Goal: Information Seeking & Learning: Learn about a topic

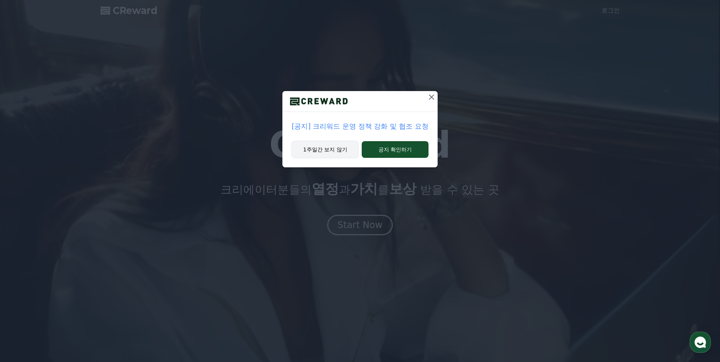
click at [340, 148] on button "1주일간 보지 않기" at bounding box center [324, 149] width 67 height 17
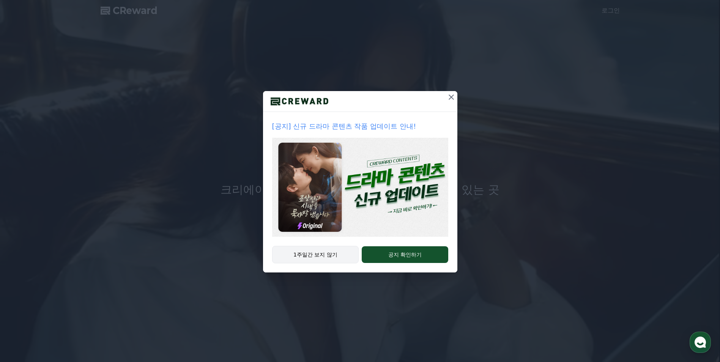
click at [338, 247] on button "1주일간 보지 않기" at bounding box center [315, 254] width 87 height 17
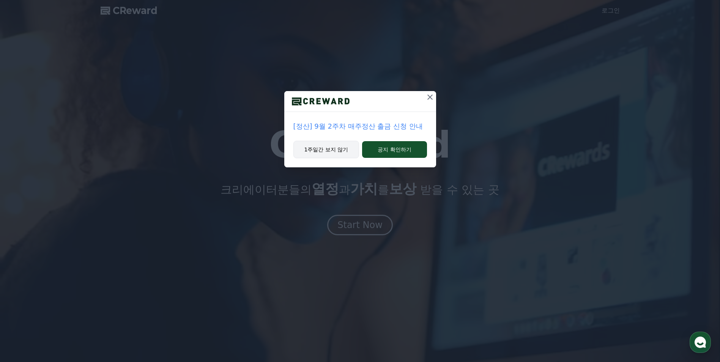
click at [335, 154] on button "1주일간 보지 않기" at bounding box center [326, 149] width 66 height 17
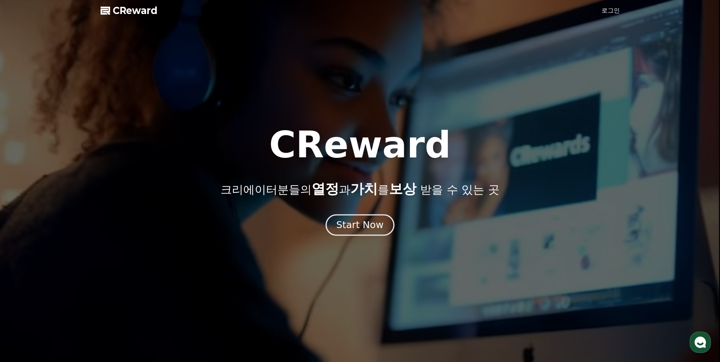
click at [356, 224] on div "Start Now" at bounding box center [359, 225] width 47 height 13
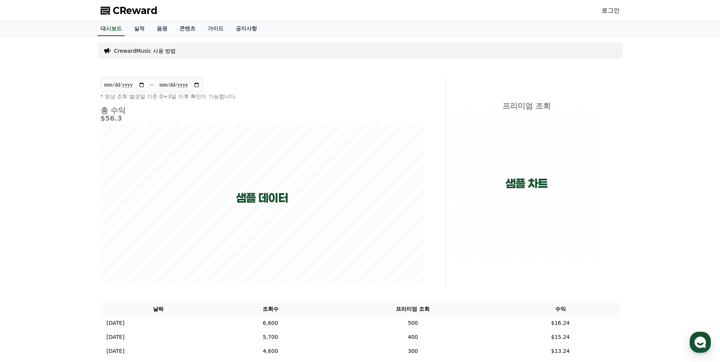
click at [612, 14] on link "로그인" at bounding box center [611, 10] width 18 height 9
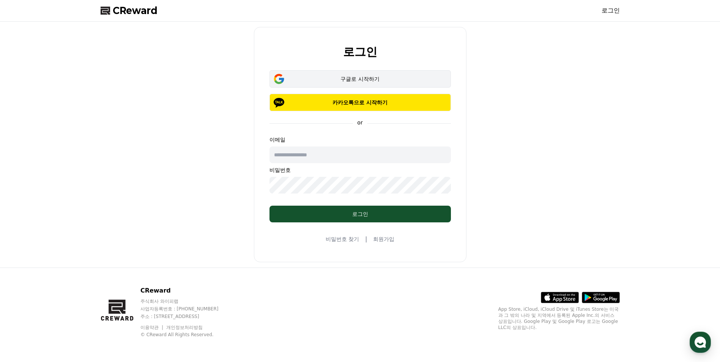
click at [361, 76] on div "구글로 시작하기" at bounding box center [359, 79] width 159 height 8
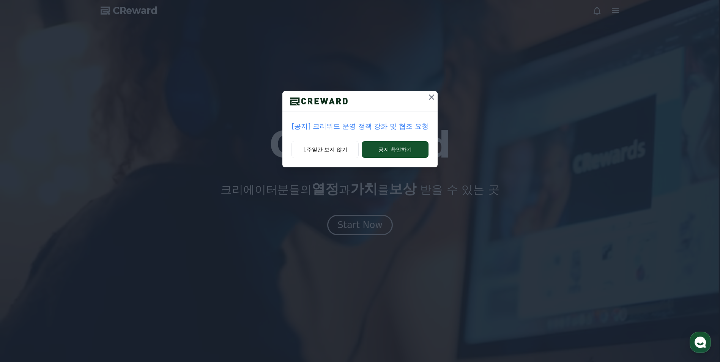
click at [430, 96] on icon at bounding box center [431, 97] width 5 height 5
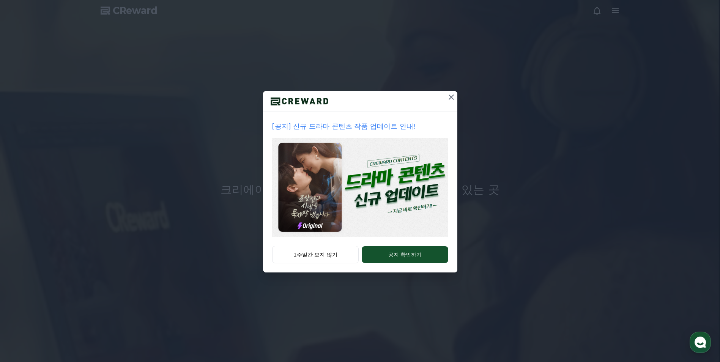
click at [317, 255] on button "1주일간 보지 않기" at bounding box center [315, 254] width 87 height 17
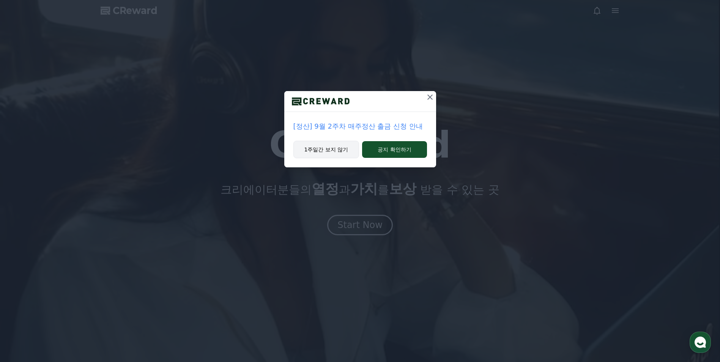
click at [337, 154] on button "1주일간 보지 않기" at bounding box center [326, 149] width 66 height 17
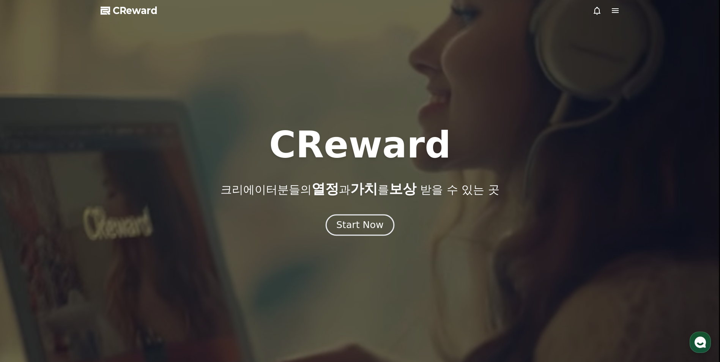
click at [372, 222] on div "Start Now" at bounding box center [359, 225] width 47 height 13
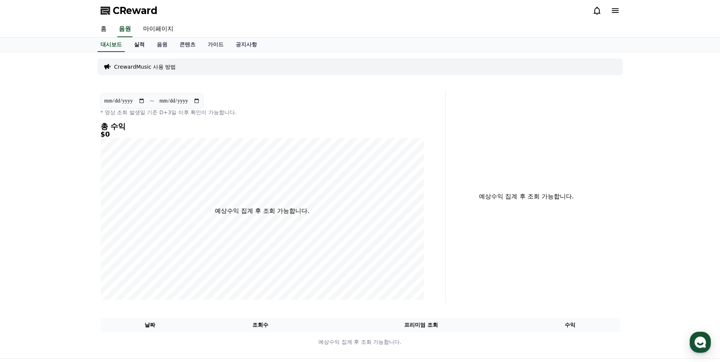
click at [140, 43] on link "실적" at bounding box center [139, 45] width 23 height 14
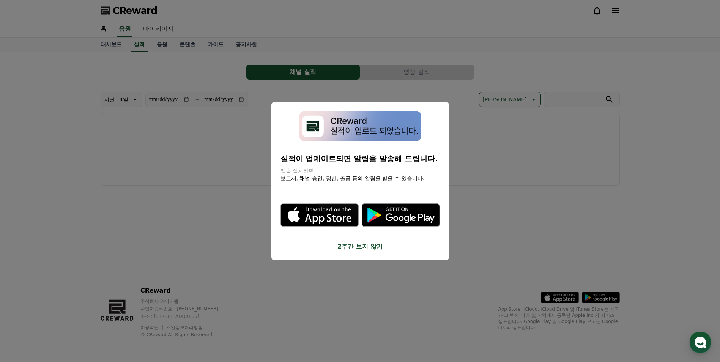
click at [358, 248] on button "2주간 보지 않기" at bounding box center [359, 246] width 159 height 9
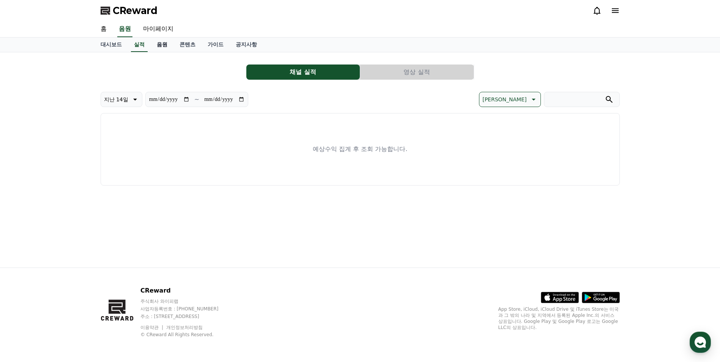
click at [167, 46] on link "음원" at bounding box center [162, 45] width 23 height 14
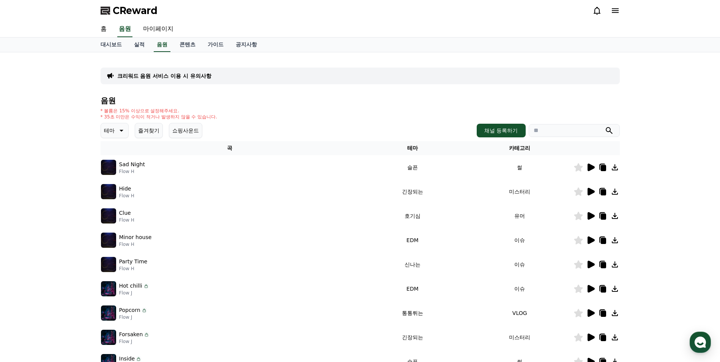
click at [118, 165] on div "Sad Night Flow H" at bounding box center [230, 167] width 258 height 15
click at [109, 167] on img at bounding box center [108, 167] width 15 height 15
click at [593, 170] on icon at bounding box center [590, 167] width 9 height 9
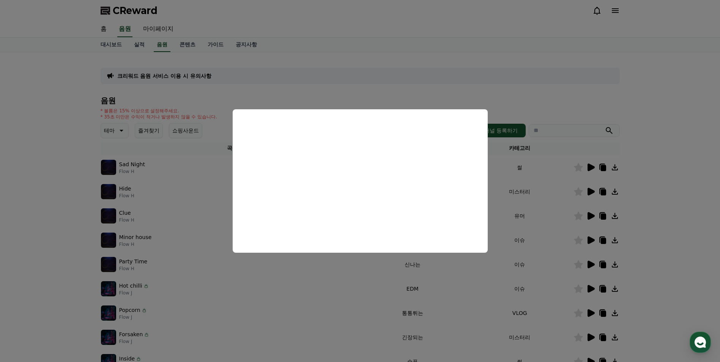
click at [317, 298] on button "close modal" at bounding box center [360, 181] width 720 height 362
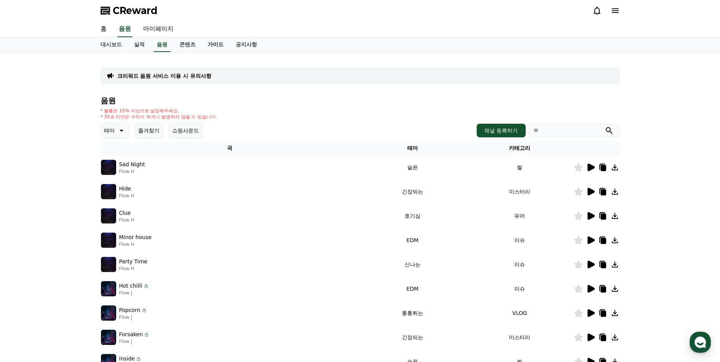
click at [211, 45] on link "가이드" at bounding box center [216, 45] width 28 height 14
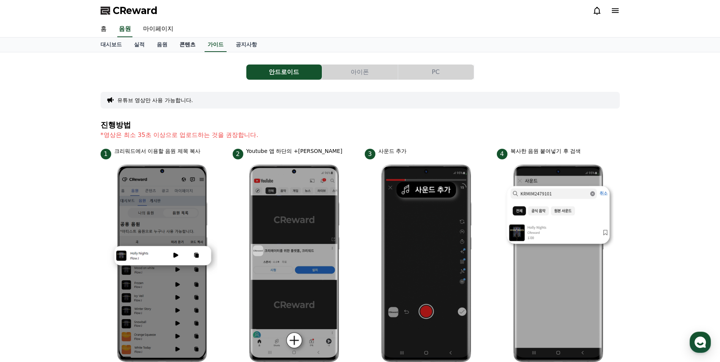
click at [183, 43] on link "콘텐츠" at bounding box center [187, 45] width 28 height 14
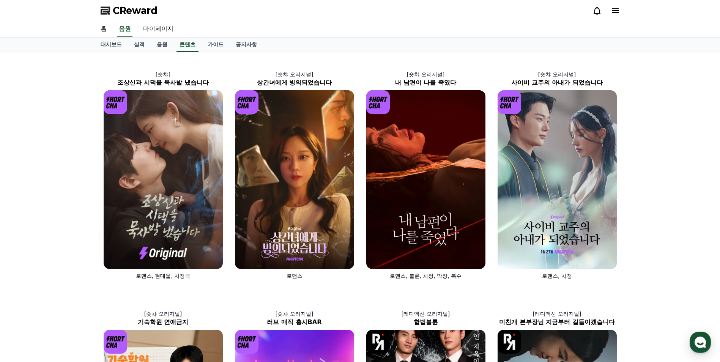
click at [203, 142] on img at bounding box center [163, 179] width 119 height 179
click at [320, 176] on img at bounding box center [294, 179] width 119 height 179
click at [410, 173] on img at bounding box center [425, 179] width 119 height 179
click at [162, 43] on link "음원" at bounding box center [162, 45] width 23 height 14
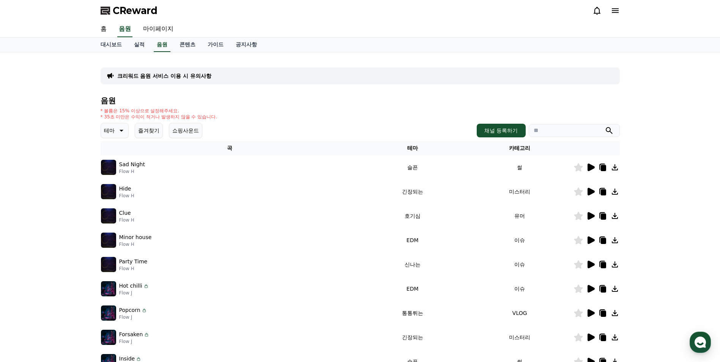
click at [243, 146] on th "곡" at bounding box center [230, 148] width 258 height 14
click at [538, 128] on input "search" at bounding box center [574, 130] width 91 height 13
click at [208, 74] on p "크리워드 음원 서비스 이용 시 유의사항" at bounding box center [164, 76] width 94 height 8
click at [570, 134] on input "search" at bounding box center [574, 130] width 91 height 13
type input "*"
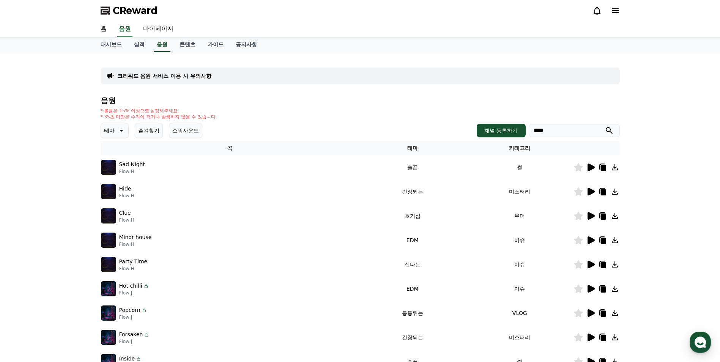
type input "****"
click at [605, 126] on button "submit" at bounding box center [609, 130] width 9 height 9
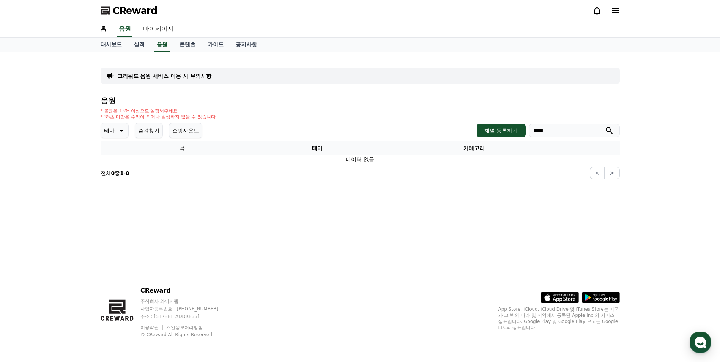
drag, startPoint x: 567, startPoint y: 131, endPoint x: 261, endPoint y: 150, distance: 306.5
click at [405, 117] on div "음원 * 볼륨은 15% 이상으로 설정해주세요. * 35초 미만은 수익이 적거나 발생하지 않을 수 있습니다. 테마 즐겨찾기 쇼핑사운드 채널 등록…" at bounding box center [360, 137] width 519 height 83
click at [120, 130] on icon at bounding box center [122, 131] width 4 height 2
click at [121, 154] on div "전체 환상적인 호기심 어두운 밝은 통통튀는 신나는 반전 웅장한 드라마틱 즐거움 분위기있는 EDM 그루브 슬픈 잔잔한 귀여운 감동적인 긴장되는 …" at bounding box center [118, 338] width 33 height 392
click at [113, 152] on button "전체" at bounding box center [110, 150] width 17 height 17
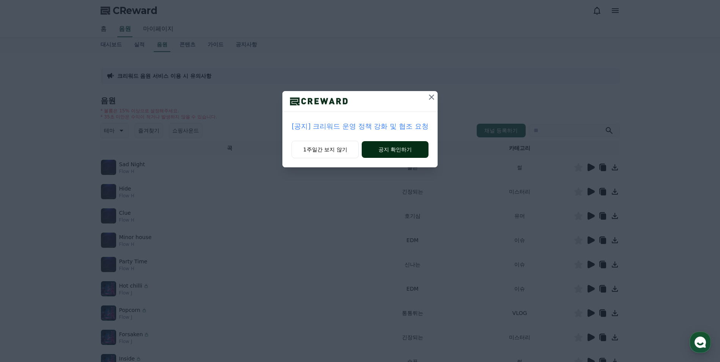
drag, startPoint x: 340, startPoint y: 151, endPoint x: 394, endPoint y: 148, distance: 54.0
click at [340, 151] on button "1주일간 보지 않기" at bounding box center [324, 149] width 67 height 17
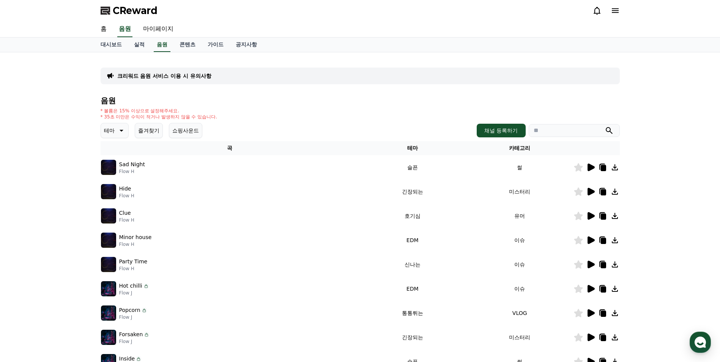
click at [572, 132] on input "search" at bounding box center [574, 130] width 91 height 13
click at [605, 126] on button "submit" at bounding box center [609, 130] width 9 height 9
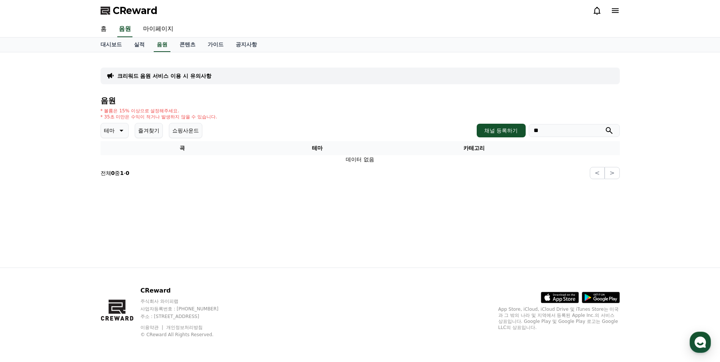
type input "*"
drag, startPoint x: 585, startPoint y: 127, endPoint x: 572, endPoint y: 128, distance: 13.3
click at [579, 128] on input "*" at bounding box center [574, 130] width 91 height 13
click at [607, 131] on icon "submit" at bounding box center [609, 130] width 7 height 7
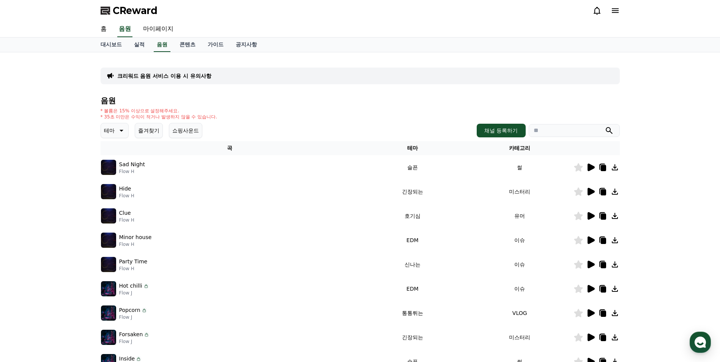
click at [592, 169] on icon at bounding box center [590, 167] width 9 height 9
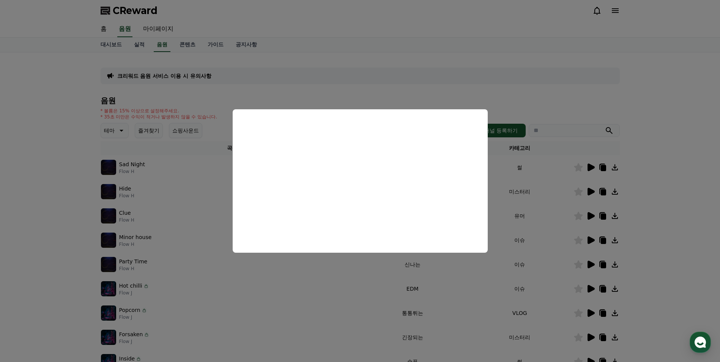
click at [186, 254] on button "close modal" at bounding box center [360, 181] width 720 height 362
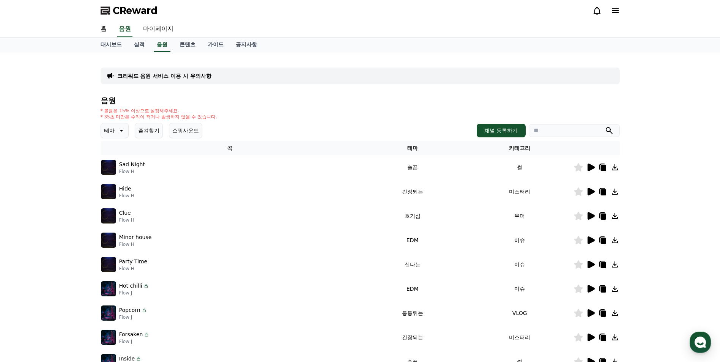
click at [110, 128] on p "테마" at bounding box center [109, 130] width 11 height 11
click at [117, 174] on button "어두운" at bounding box center [113, 172] width 22 height 17
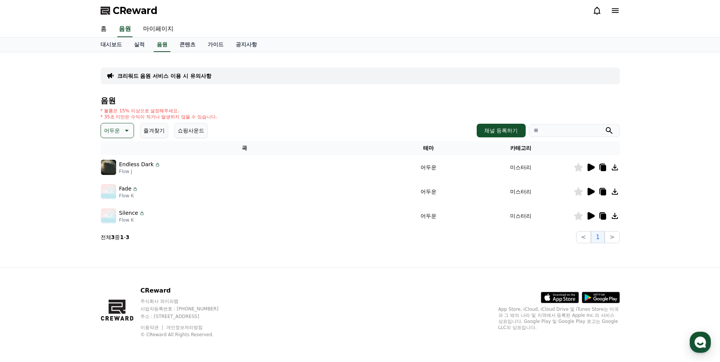
click at [591, 169] on icon at bounding box center [590, 168] width 7 height 8
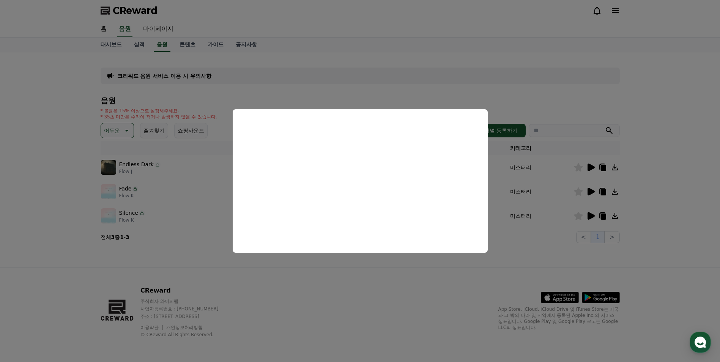
click at [257, 276] on button "close modal" at bounding box center [360, 181] width 720 height 362
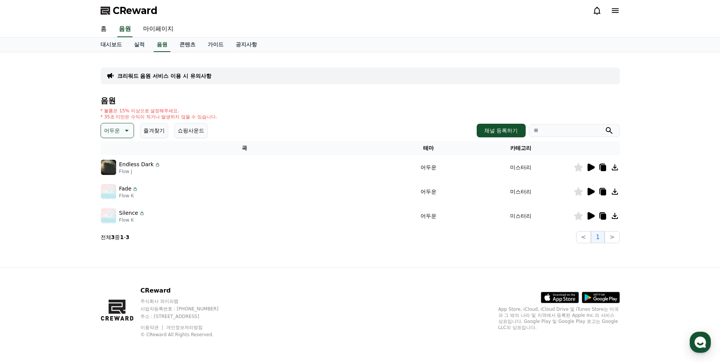
click at [125, 133] on icon at bounding box center [125, 130] width 9 height 9
click at [112, 176] on button "반전" at bounding box center [110, 175] width 17 height 17
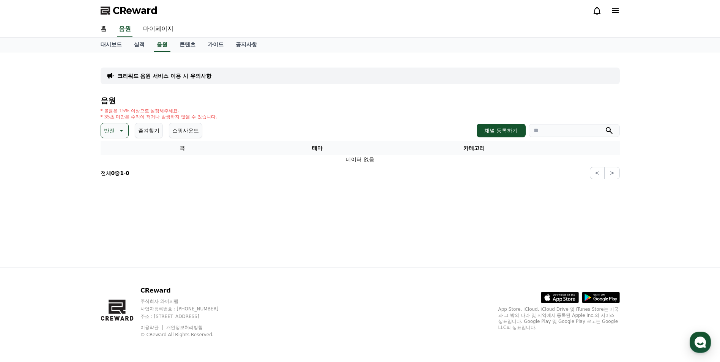
click at [115, 131] on button "반전" at bounding box center [115, 130] width 28 height 15
click at [121, 203] on button "긴장되는" at bounding box center [115, 200] width 27 height 17
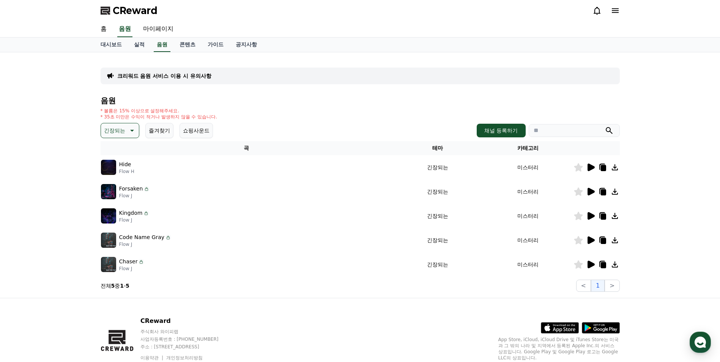
click at [591, 168] on icon at bounding box center [590, 168] width 7 height 8
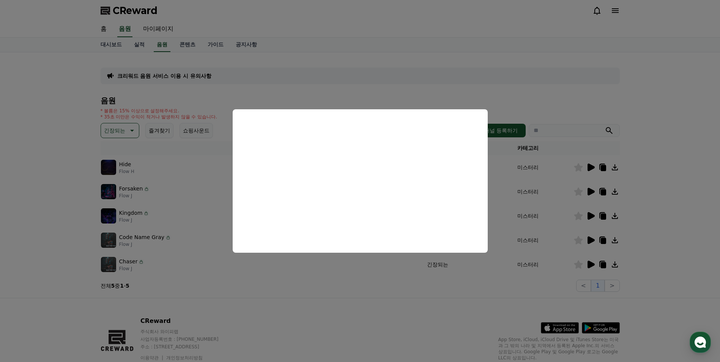
click at [293, 289] on button "close modal" at bounding box center [360, 181] width 720 height 362
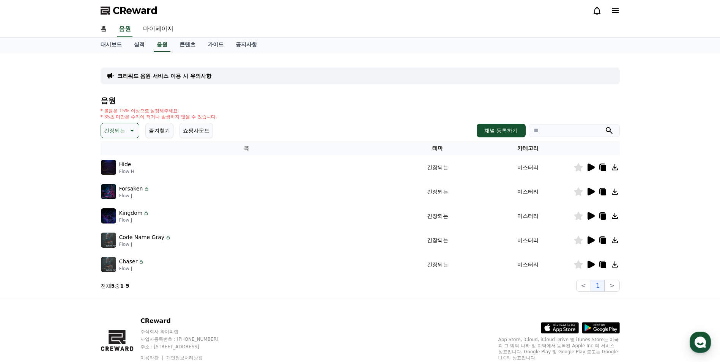
click at [591, 192] on icon at bounding box center [590, 192] width 7 height 8
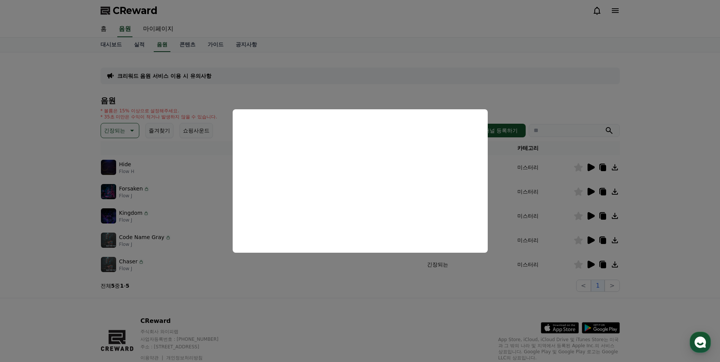
click at [360, 289] on button "close modal" at bounding box center [360, 181] width 720 height 362
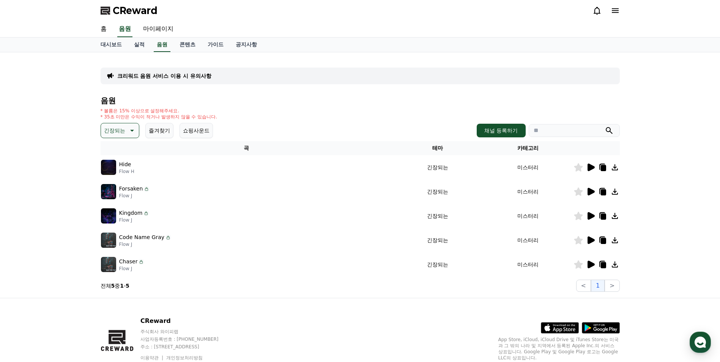
click at [591, 213] on icon at bounding box center [590, 216] width 7 height 8
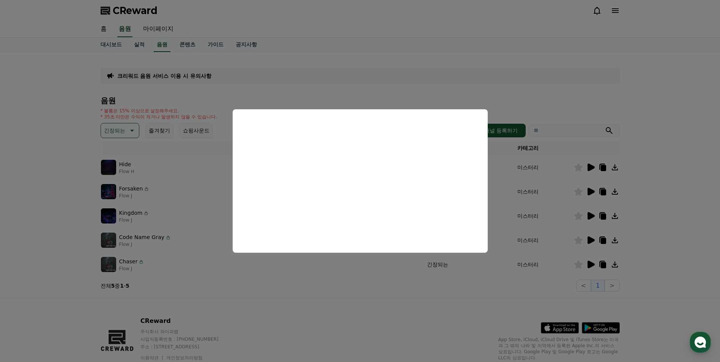
click at [320, 278] on button "close modal" at bounding box center [360, 181] width 720 height 362
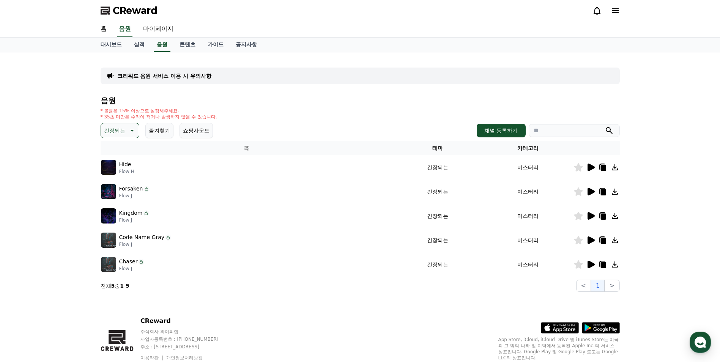
click at [587, 244] on icon at bounding box center [590, 240] width 9 height 9
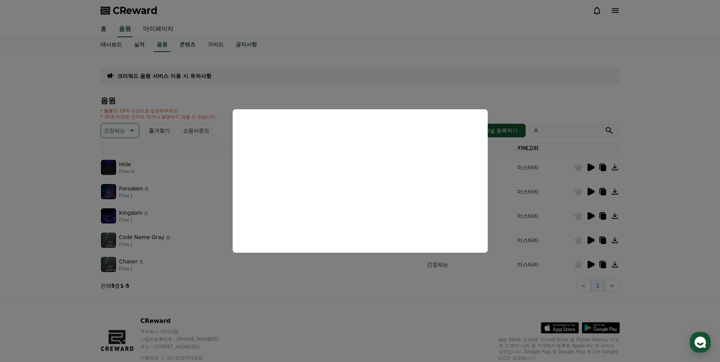
click at [412, 287] on button "close modal" at bounding box center [360, 181] width 720 height 362
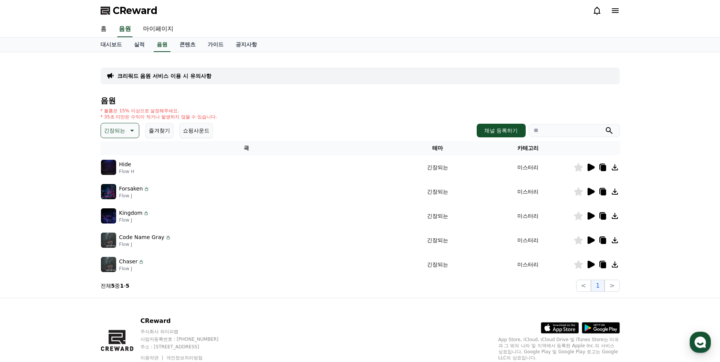
click at [589, 265] on icon at bounding box center [590, 265] width 7 height 8
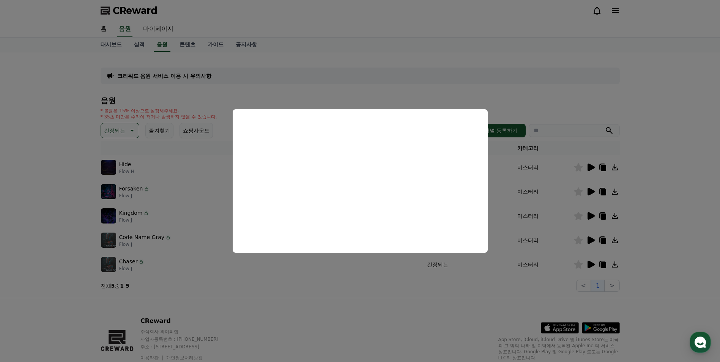
click at [342, 288] on button "close modal" at bounding box center [360, 181] width 720 height 362
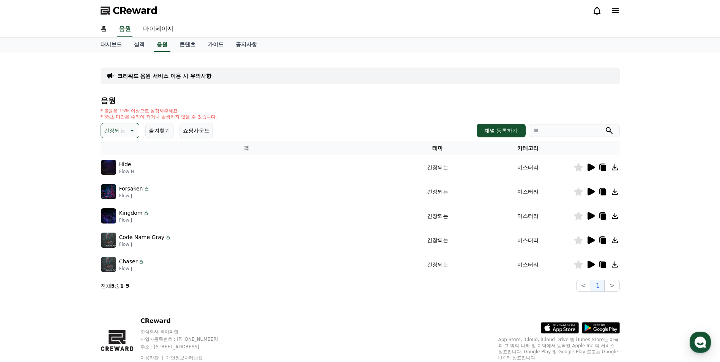
click at [127, 134] on icon at bounding box center [131, 130] width 9 height 9
click at [117, 193] on button "호기심" at bounding box center [113, 190] width 22 height 17
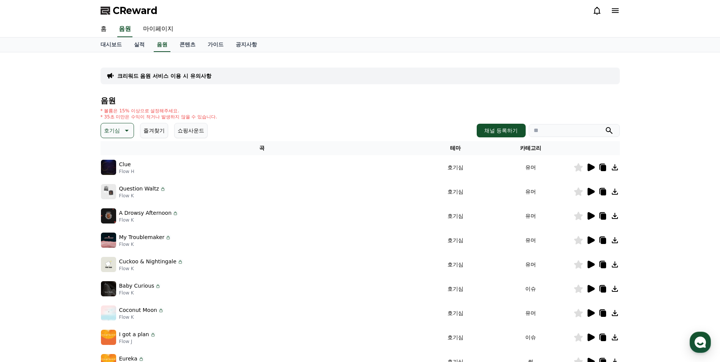
click at [591, 170] on icon at bounding box center [590, 168] width 7 height 8
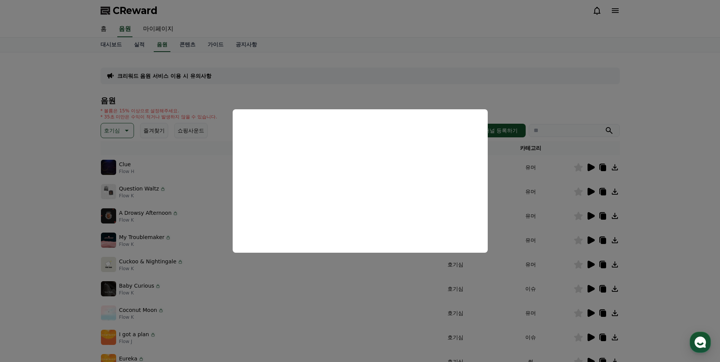
click at [327, 294] on button "close modal" at bounding box center [360, 181] width 720 height 362
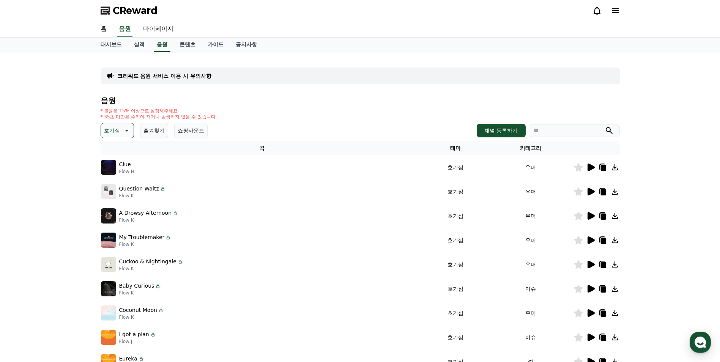
click at [594, 189] on icon at bounding box center [590, 191] width 9 height 9
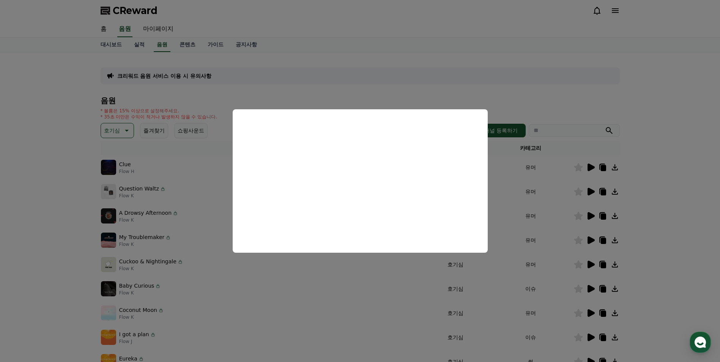
click at [271, 287] on button "close modal" at bounding box center [360, 181] width 720 height 362
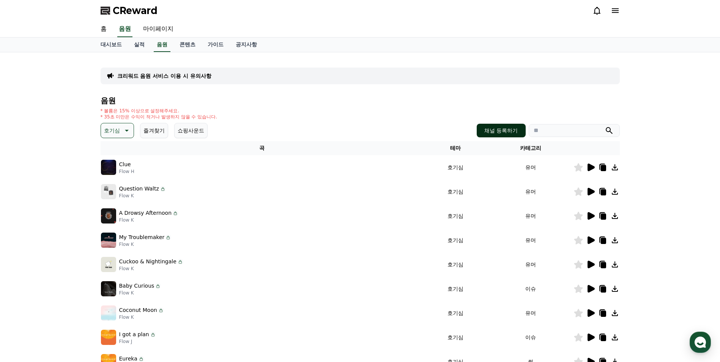
click at [507, 129] on button "채널 등록하기" at bounding box center [501, 131] width 49 height 14
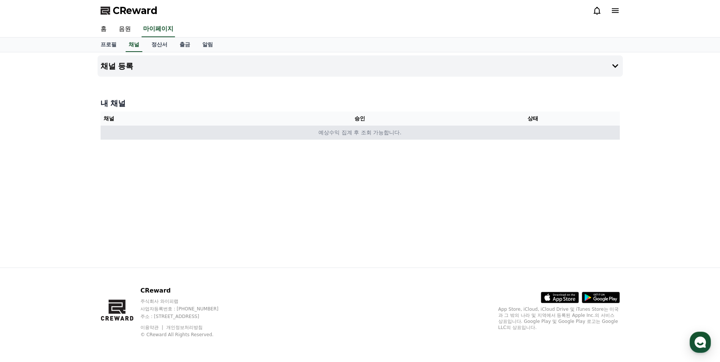
click at [294, 134] on td "예상수익 집계 후 조회 가능합니다." at bounding box center [360, 133] width 519 height 14
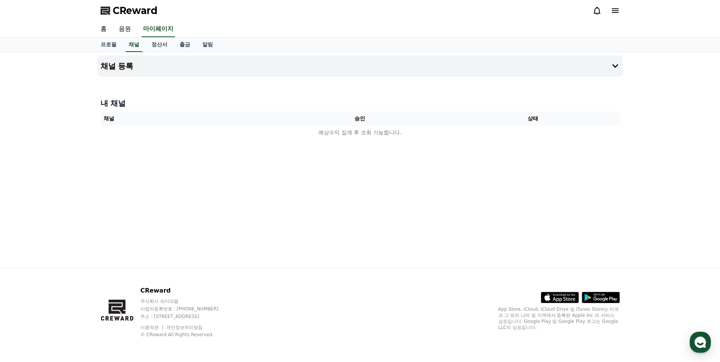
drag, startPoint x: 369, startPoint y: 187, endPoint x: 362, endPoint y: 186, distance: 7.3
click at [369, 187] on div "채널 등록 내 채널 채널 승인 상태 예상수익 집계 후 조회 가능합니다." at bounding box center [360, 159] width 531 height 215
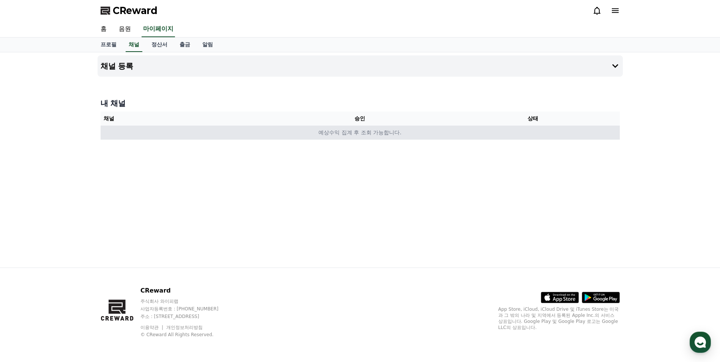
click at [354, 132] on td "예상수익 집계 후 조회 가능합니다." at bounding box center [360, 133] width 519 height 14
drag, startPoint x: 309, startPoint y: 130, endPoint x: 408, endPoint y: 133, distance: 98.7
click at [408, 133] on td "예상수익 집계 후 조회 가능합니다." at bounding box center [360, 133] width 519 height 14
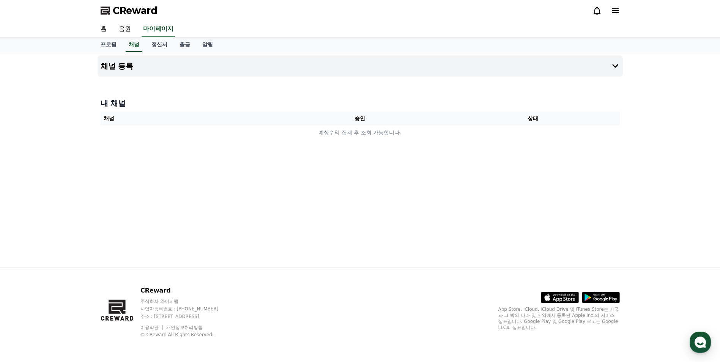
drag, startPoint x: 408, startPoint y: 133, endPoint x: 362, endPoint y: 191, distance: 73.7
click at [362, 191] on div "채널 등록 내 채널 채널 승인 상태 예상수익 집계 후 조회 가능합니다." at bounding box center [360, 159] width 531 height 215
click at [122, 69] on h4 "채널 등록" at bounding box center [117, 66] width 33 height 8
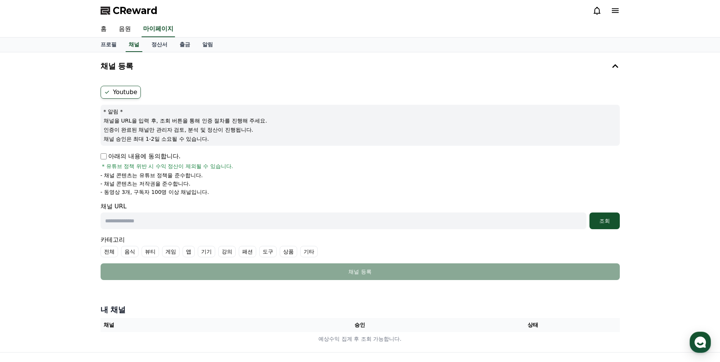
click at [131, 9] on span "CReward" at bounding box center [135, 11] width 45 height 12
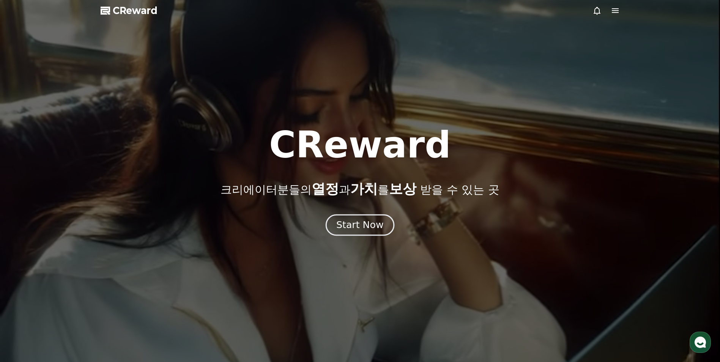
click at [358, 225] on div "Start Now" at bounding box center [359, 225] width 47 height 13
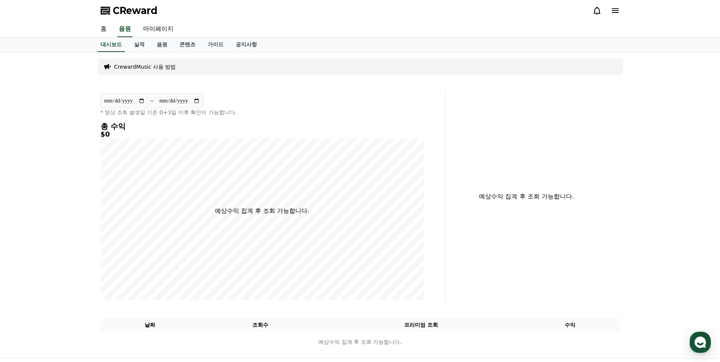
click at [108, 30] on link "홈" at bounding box center [104, 29] width 18 height 16
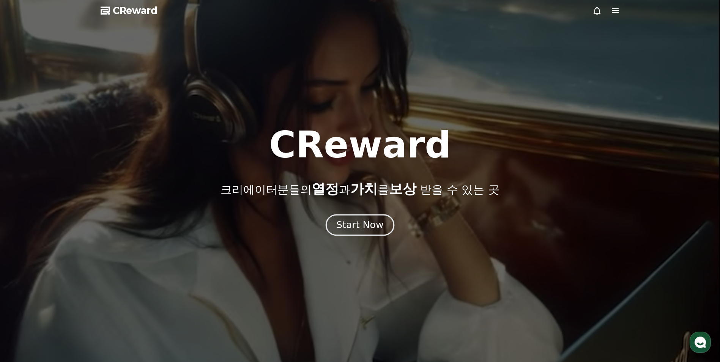
click at [358, 217] on button "Start Now" at bounding box center [360, 225] width 69 height 22
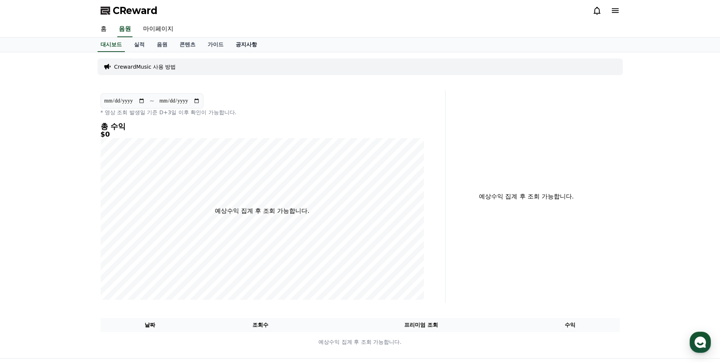
click at [247, 43] on link "공지사항" at bounding box center [246, 45] width 33 height 14
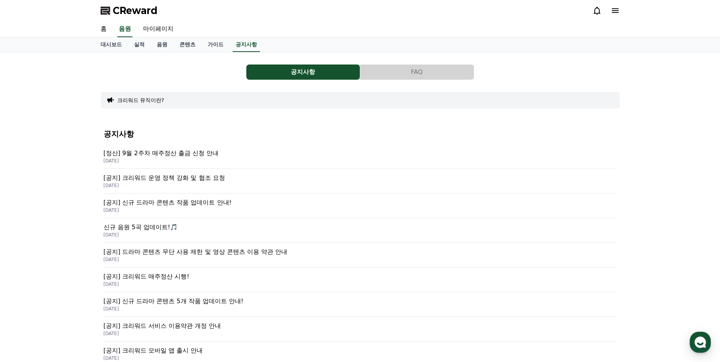
click at [189, 181] on p "[공지] 크리워드 운영 정책 강화 및 협조 요청" at bounding box center [360, 177] width 513 height 9
